Goal: Task Accomplishment & Management: Manage account settings

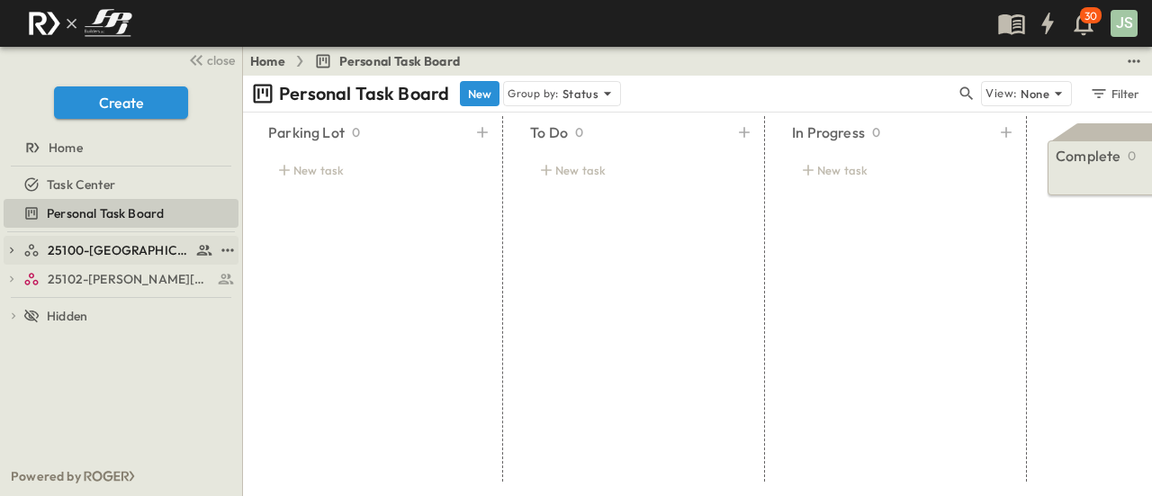
click at [113, 239] on link "25100-[GEOGRAPHIC_DATA]" at bounding box center [118, 250] width 190 height 25
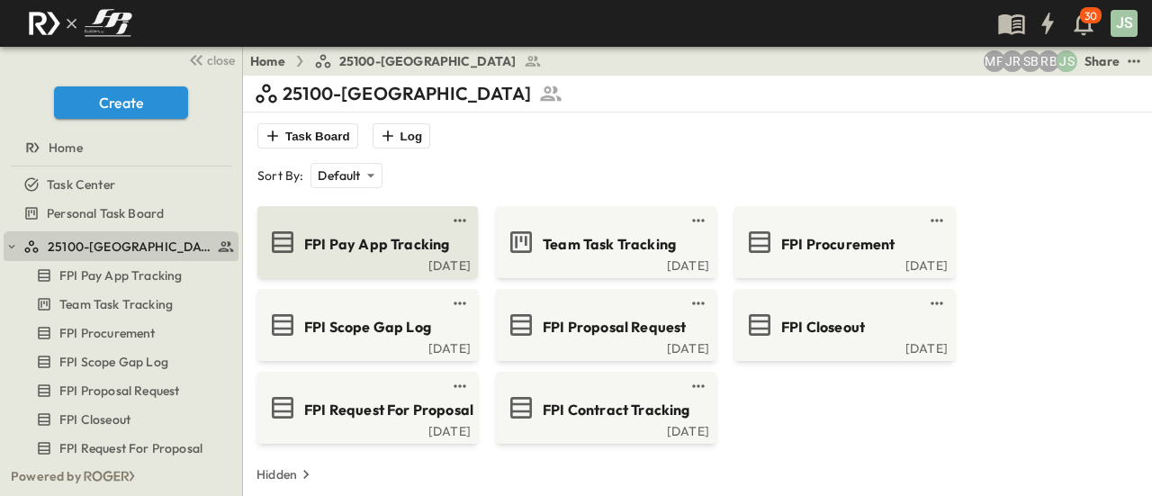
click at [397, 252] on span "FPI Pay App Tracking" at bounding box center [376, 244] width 145 height 21
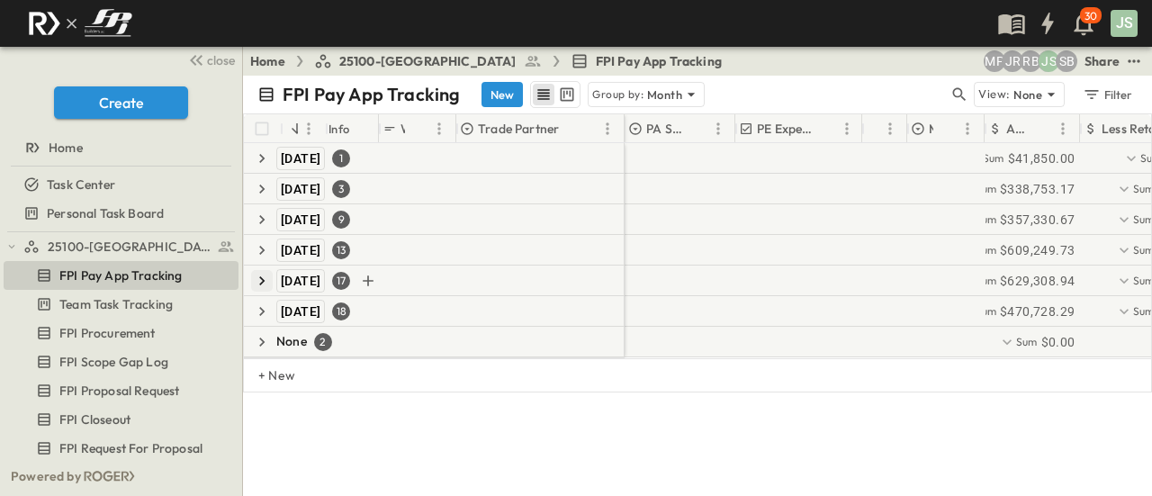
click at [256, 275] on icon "button" at bounding box center [262, 281] width 18 height 18
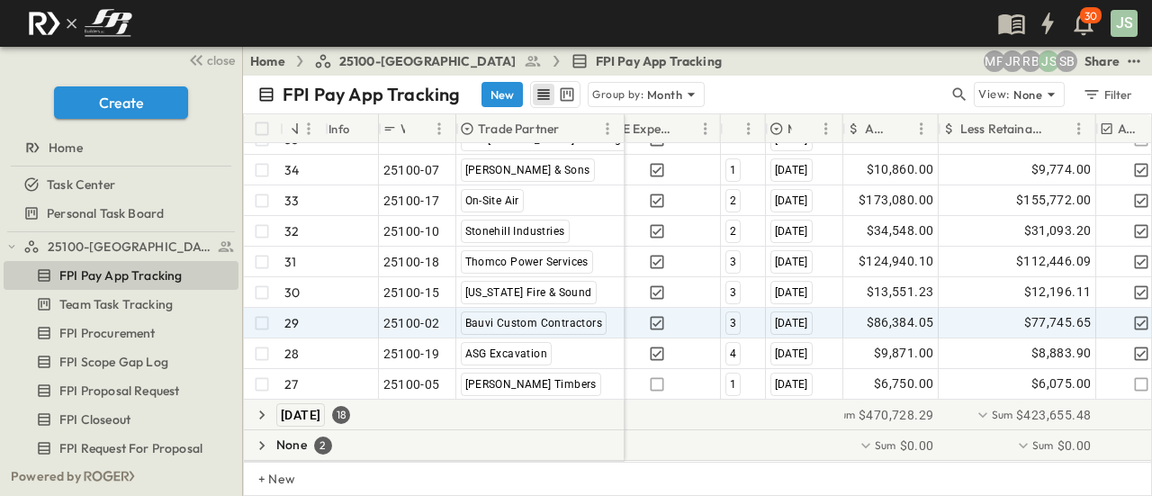
scroll to position [428, 141]
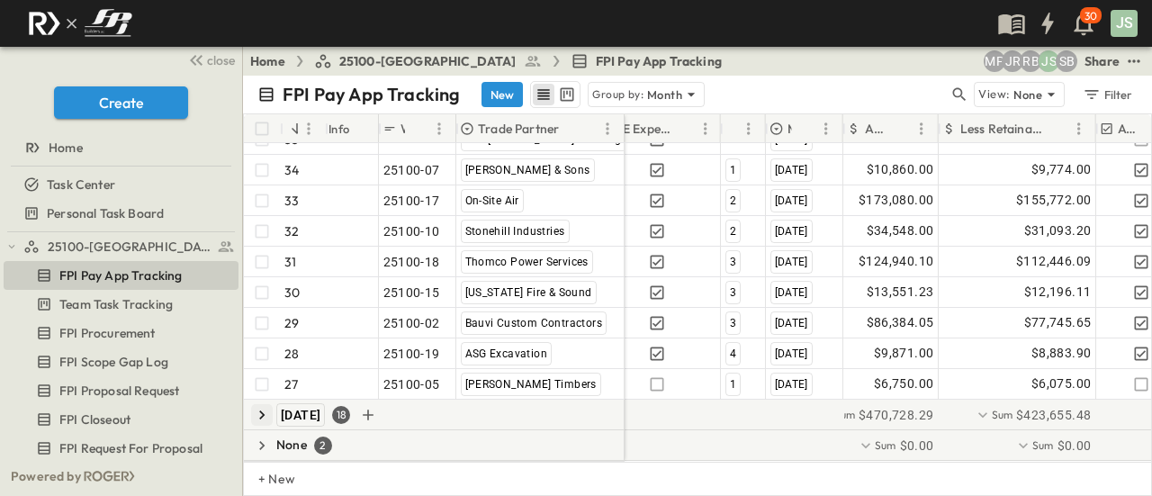
click at [255, 406] on icon "button" at bounding box center [262, 415] width 18 height 18
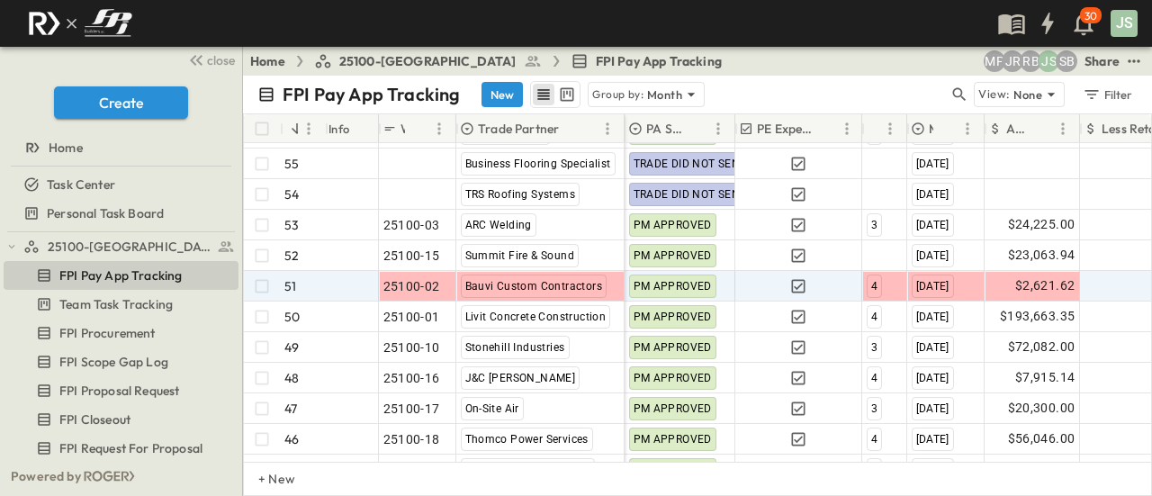
scroll to position [889, 0]
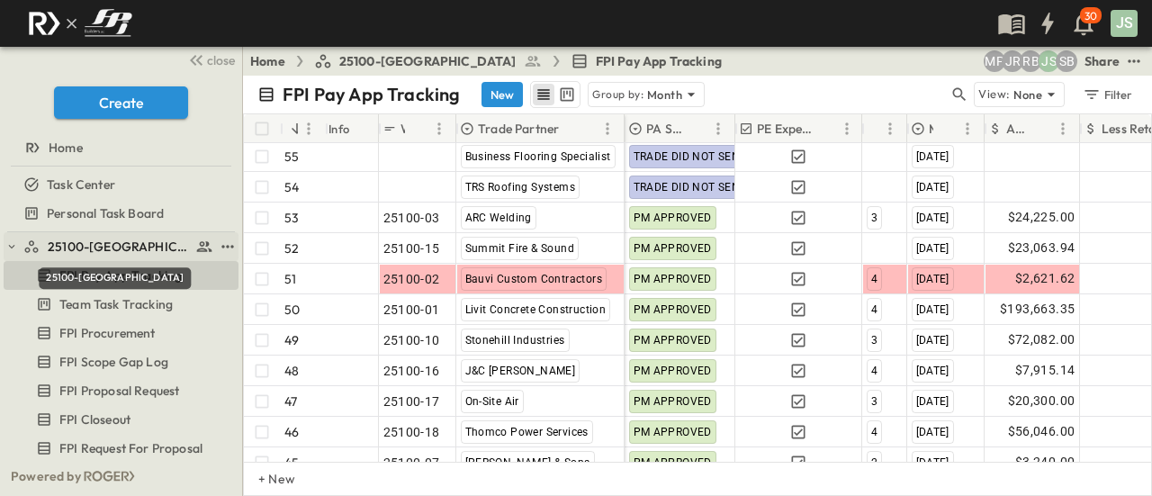
click at [130, 244] on span "25100-[GEOGRAPHIC_DATA]" at bounding box center [119, 247] width 143 height 18
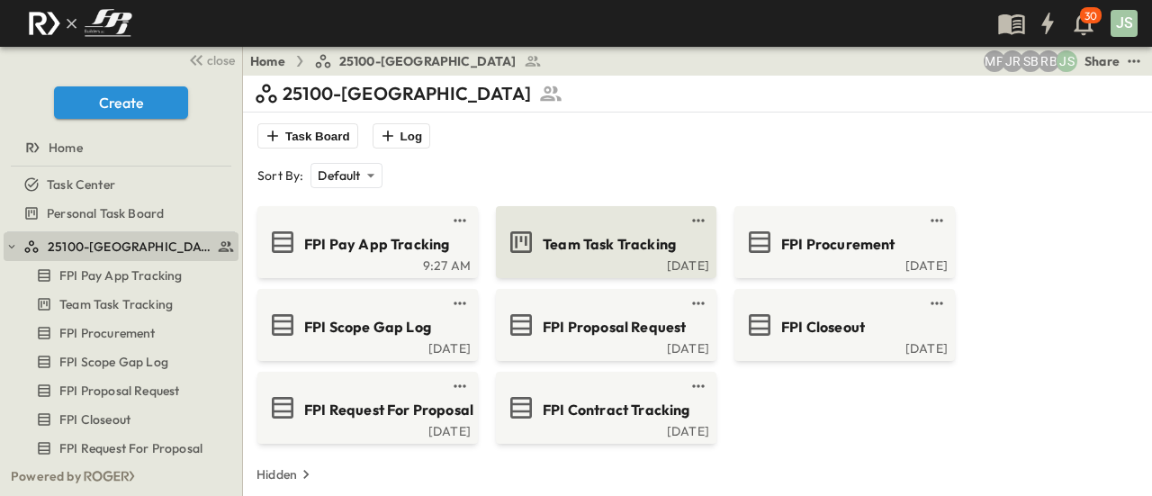
click at [565, 239] on span "Team Task Tracking" at bounding box center [609, 244] width 133 height 21
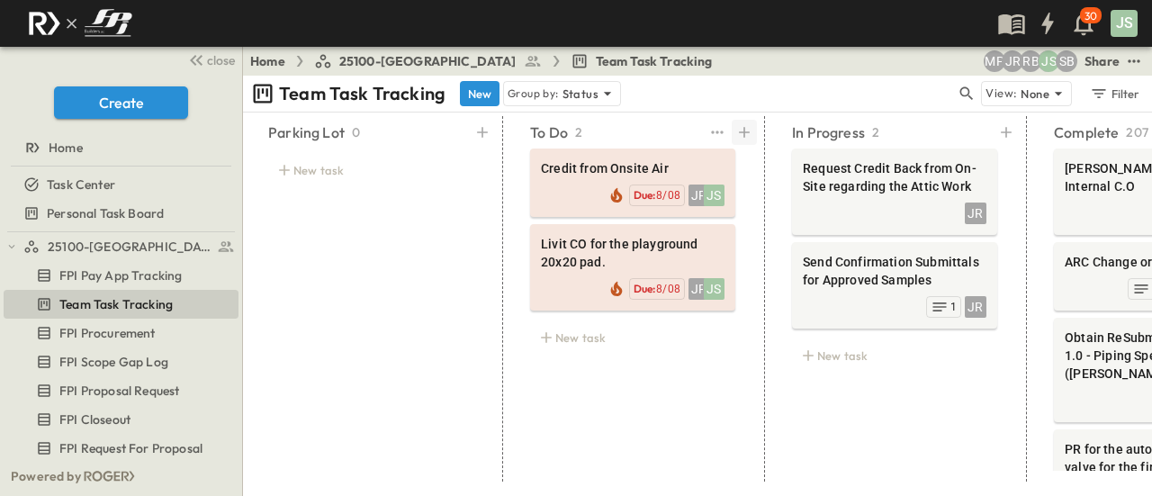
click at [742, 127] on icon at bounding box center [744, 132] width 18 height 18
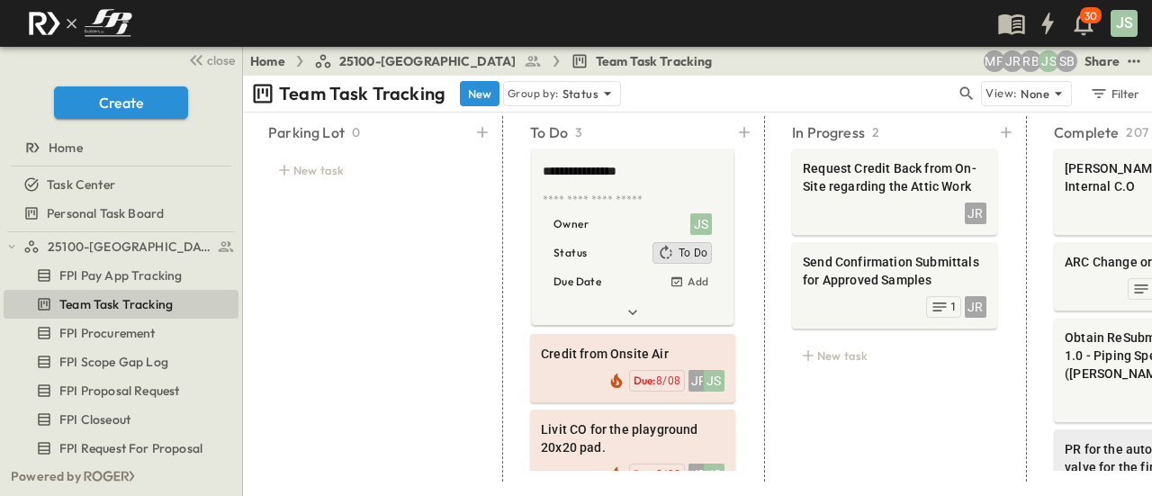
type textarea "**********"
click at [619, 205] on textarea at bounding box center [631, 201] width 176 height 16
click at [455, 246] on div "Parking Lot 0 New task" at bounding box center [371, 298] width 248 height 365
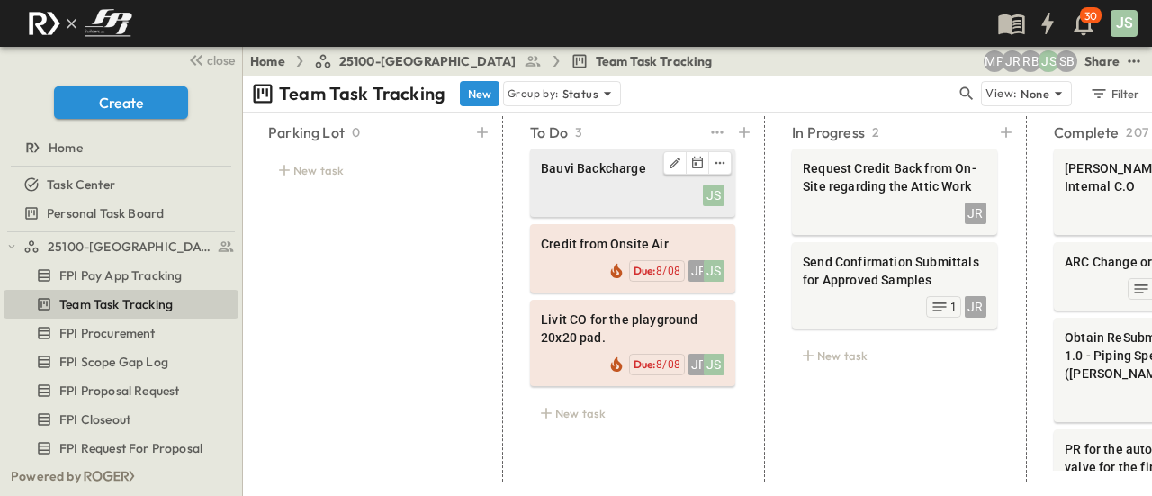
click at [643, 185] on div "JS" at bounding box center [633, 193] width 184 height 25
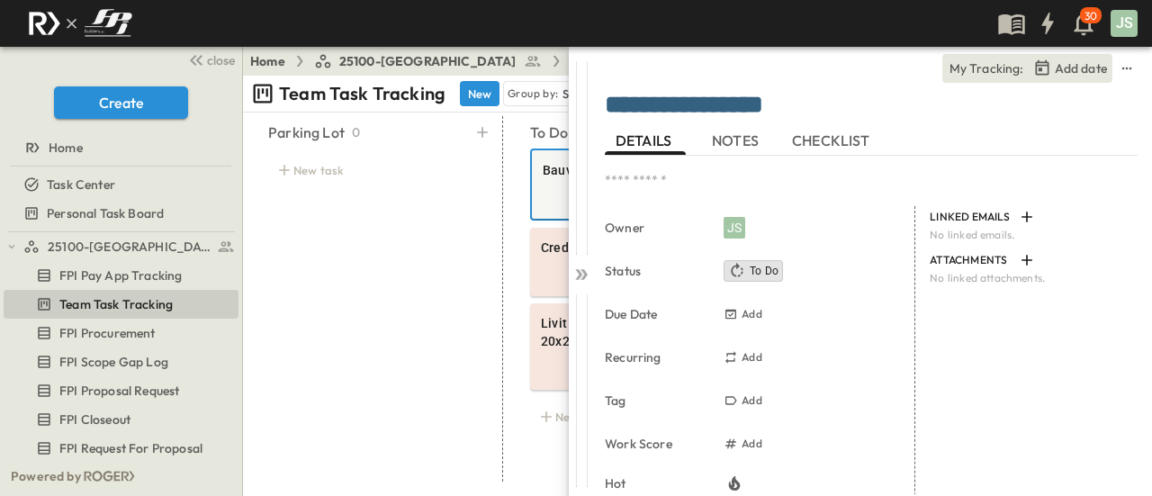
click at [721, 121] on textarea "**********" at bounding box center [864, 106] width 519 height 31
click at [734, 132] on span "NOTES" at bounding box center [737, 140] width 50 height 16
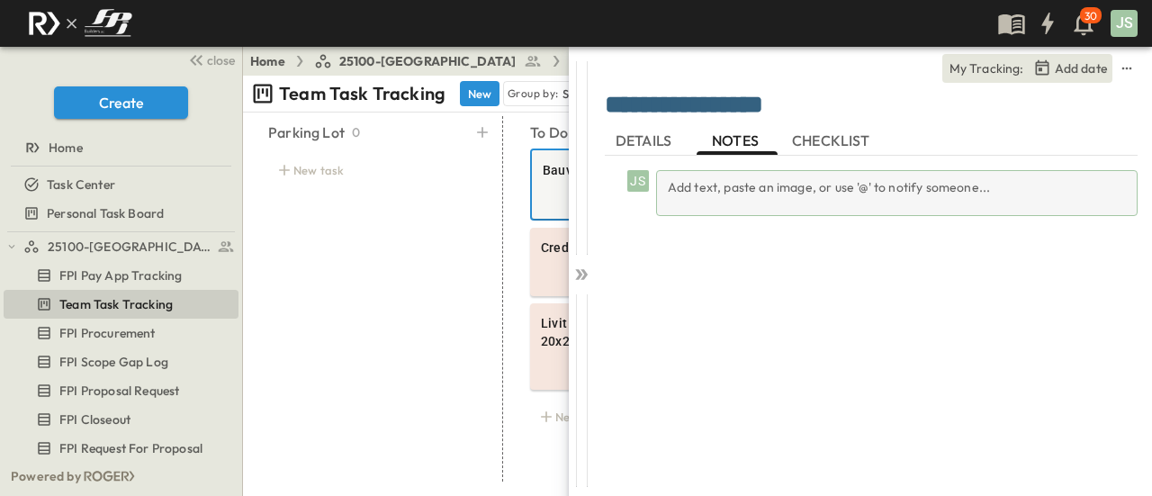
click at [706, 185] on div "Add text, paste an image, or use '@' to notify someone..." at bounding box center [897, 193] width 482 height 46
